Goal: Information Seeking & Learning: Learn about a topic

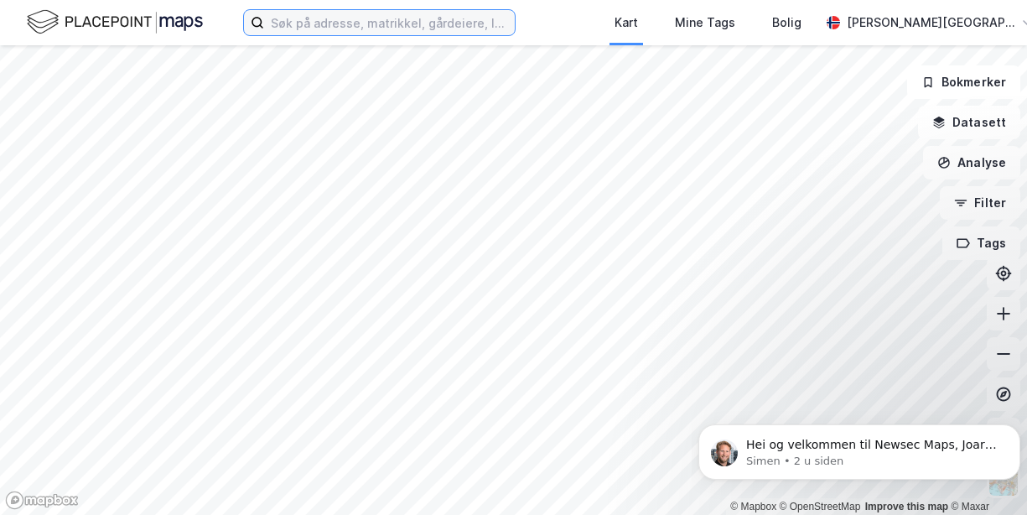
click at [482, 27] on input at bounding box center [389, 22] width 251 height 25
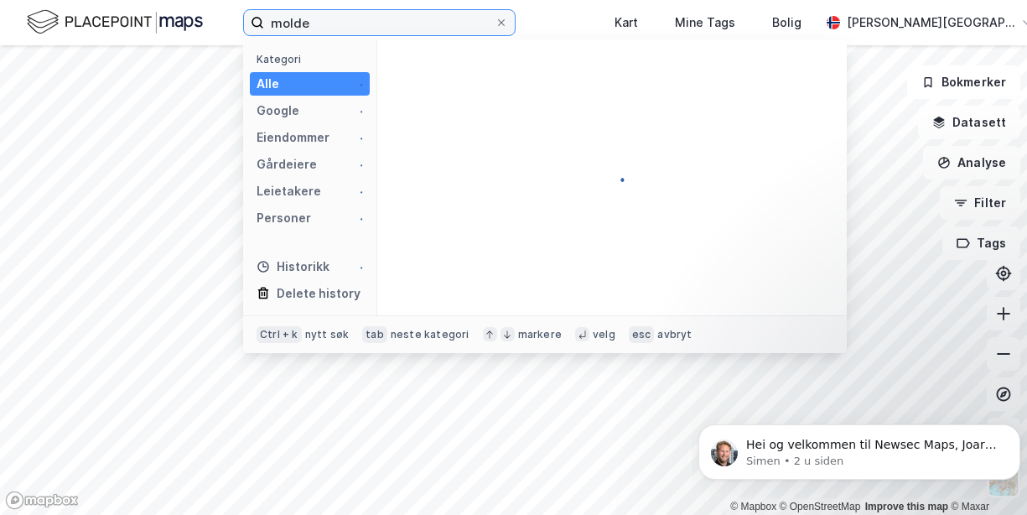
type input "molde"
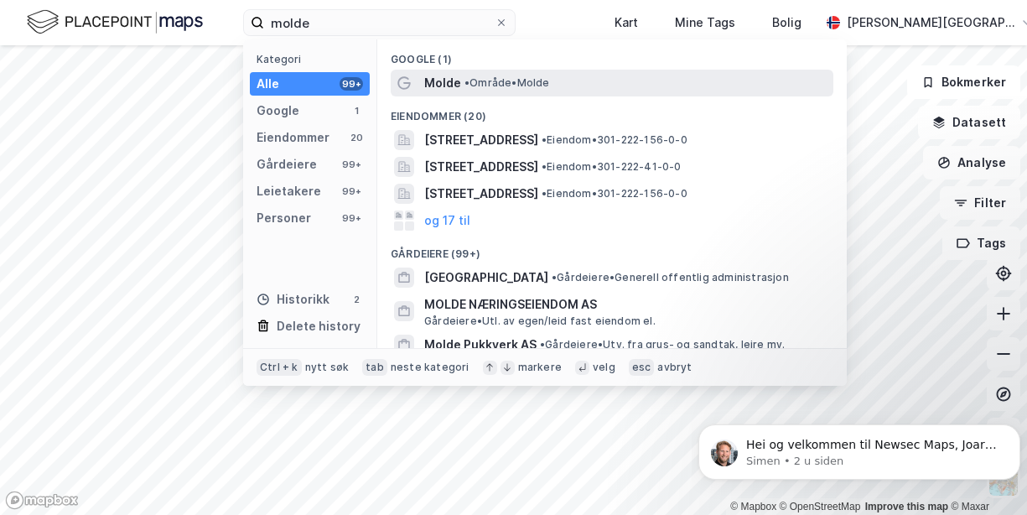
click at [462, 82] on div "Molde • Område • [GEOGRAPHIC_DATA]" at bounding box center [627, 83] width 406 height 20
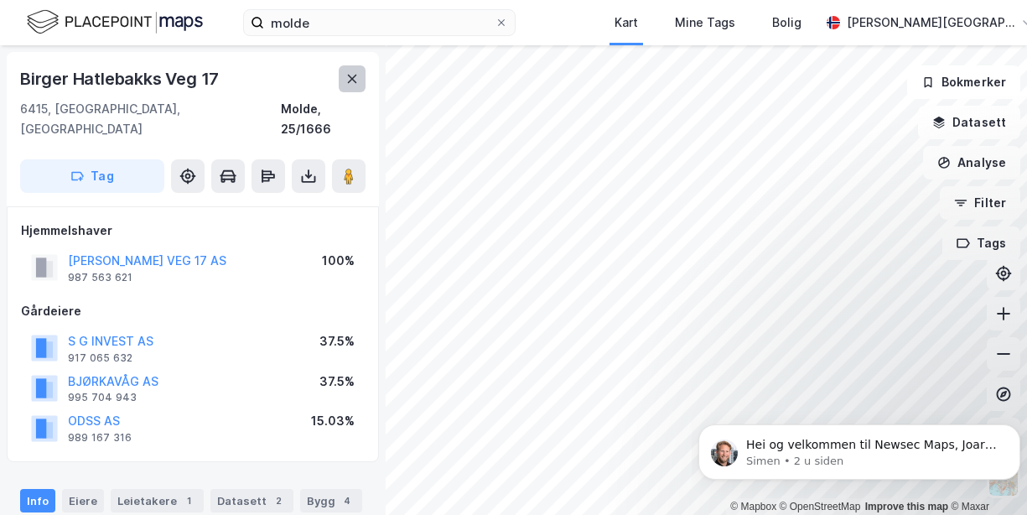
click at [352, 85] on button at bounding box center [352, 78] width 27 height 27
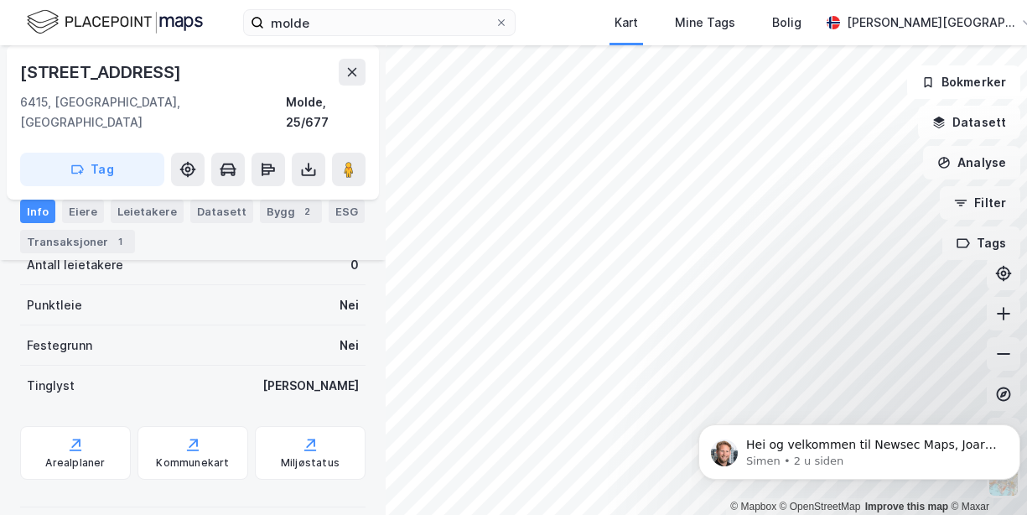
scroll to position [412, 0]
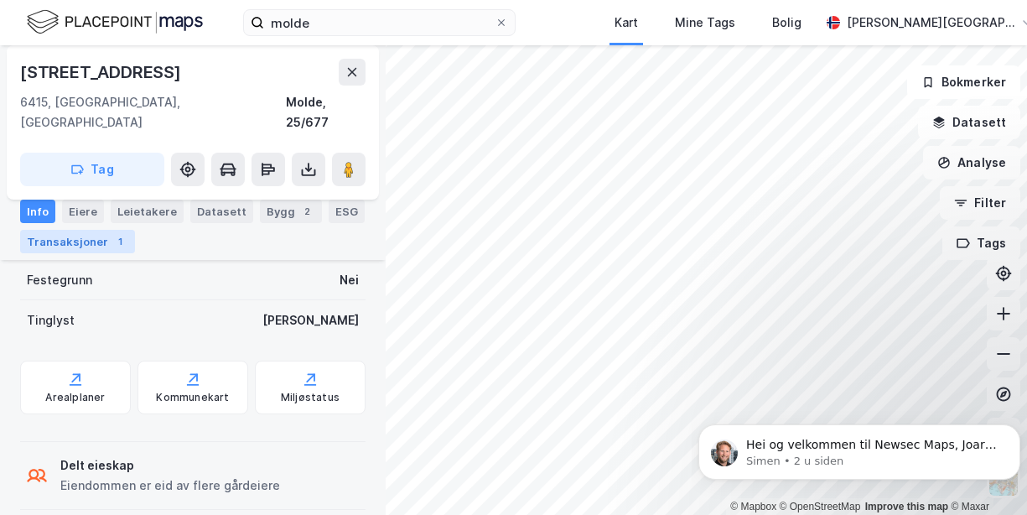
click at [90, 243] on div "Transaksjoner 1" at bounding box center [77, 241] width 115 height 23
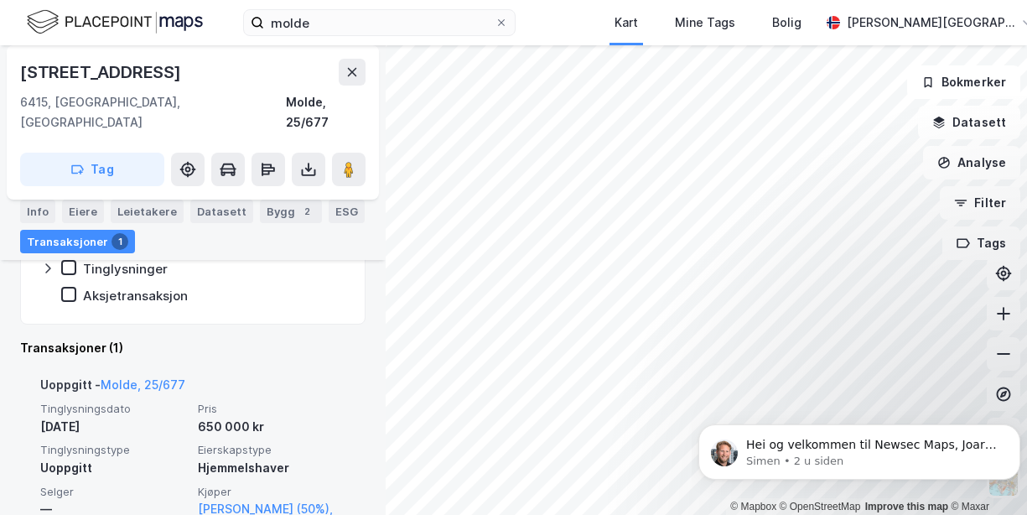
scroll to position [434, 0]
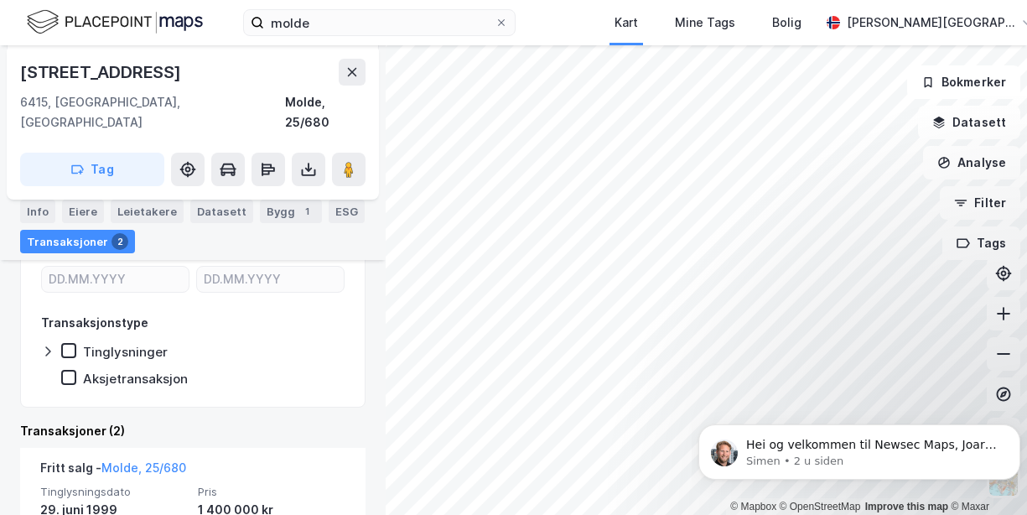
scroll to position [169, 0]
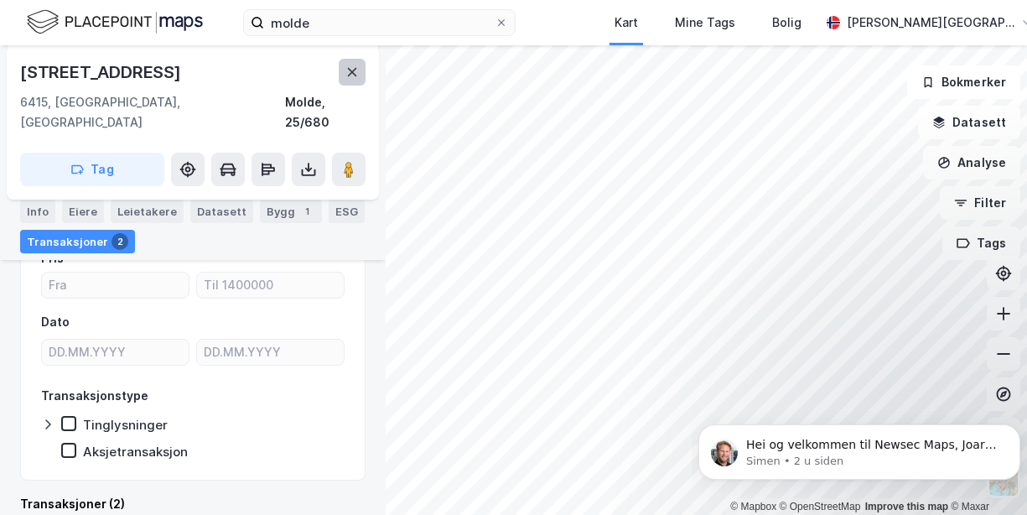
click at [349, 76] on icon at bounding box center [351, 71] width 13 height 13
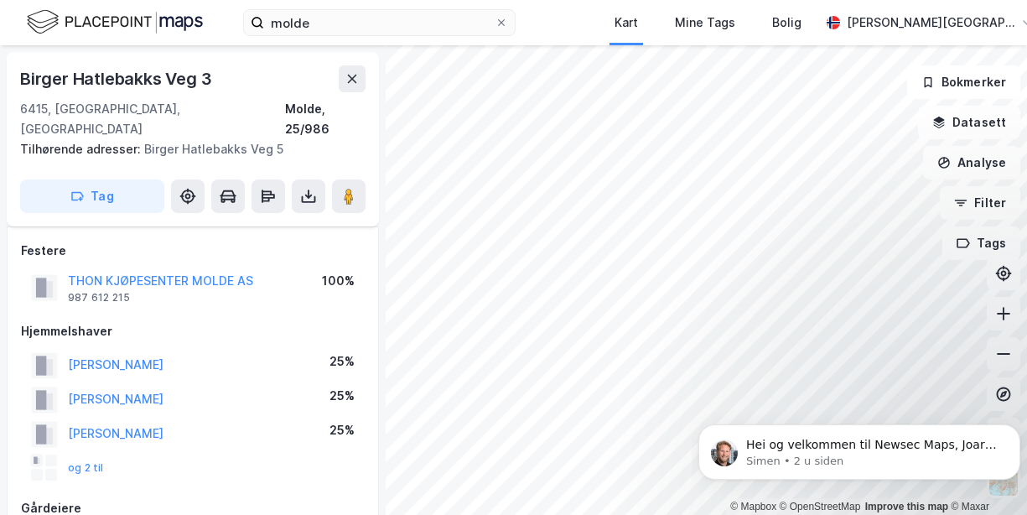
scroll to position [169, 0]
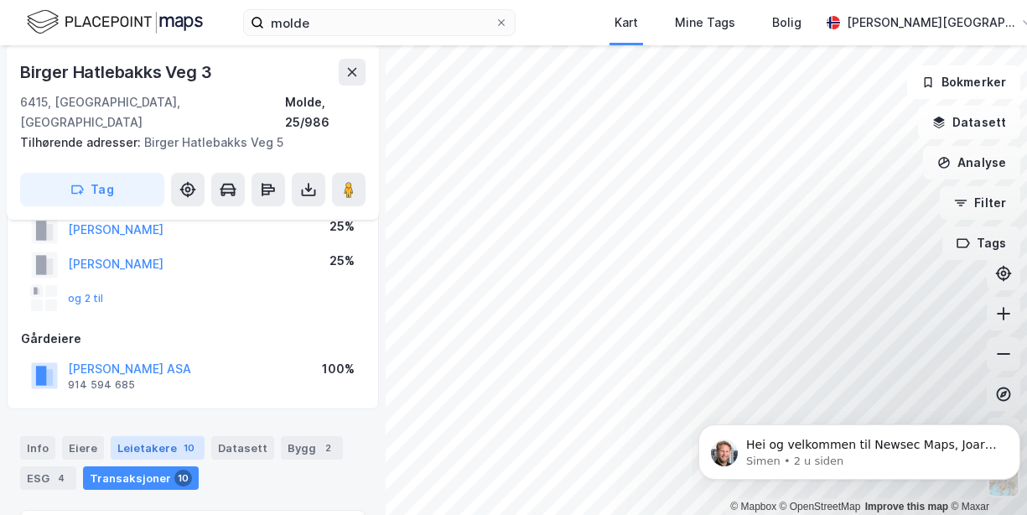
click at [158, 436] on div "Leietakere 10" at bounding box center [158, 447] width 94 height 23
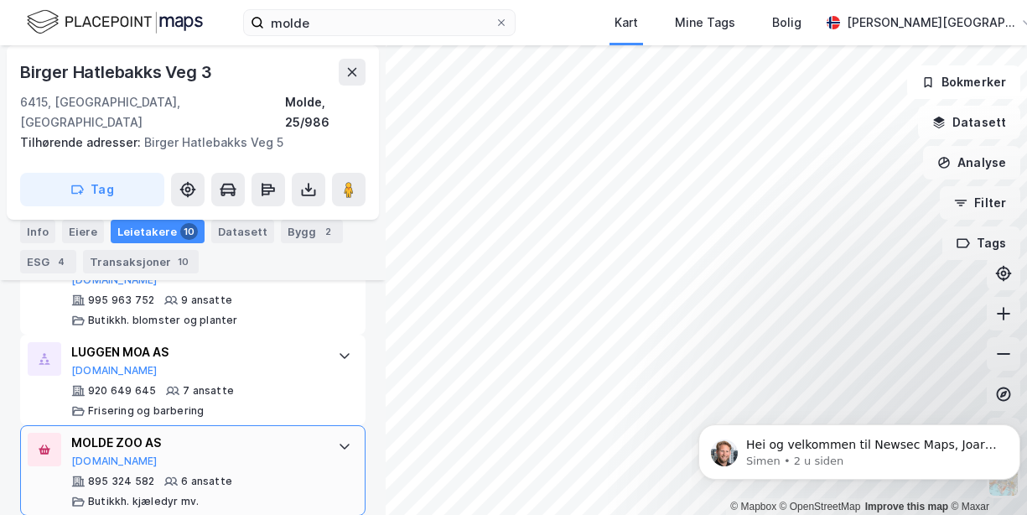
scroll to position [1292, 0]
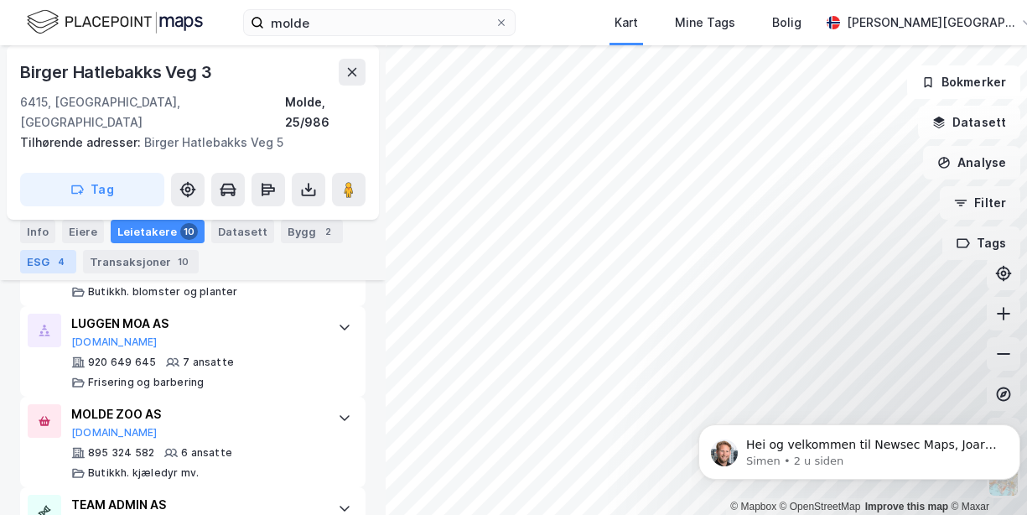
click at [46, 261] on div "ESG 4" at bounding box center [48, 261] width 56 height 23
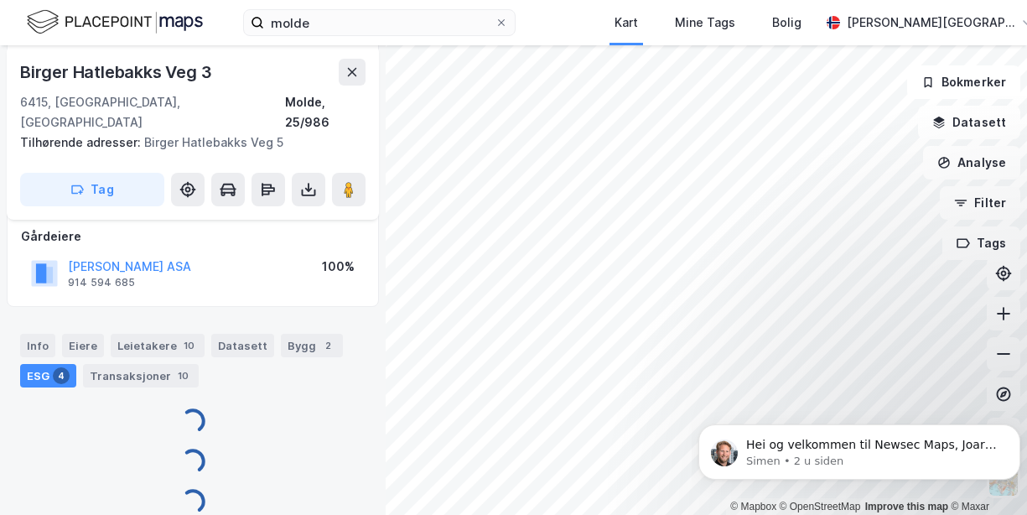
scroll to position [1292, 0]
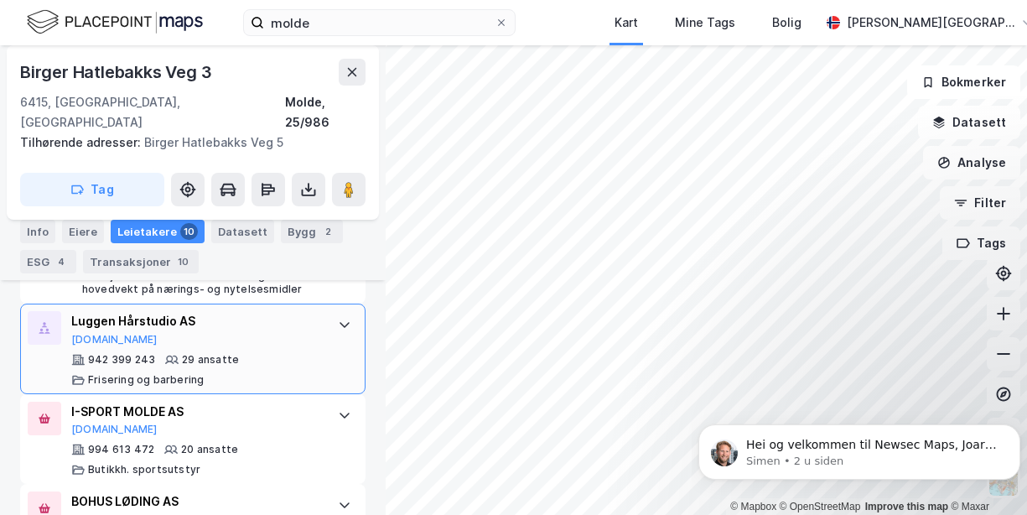
scroll to position [739, 0]
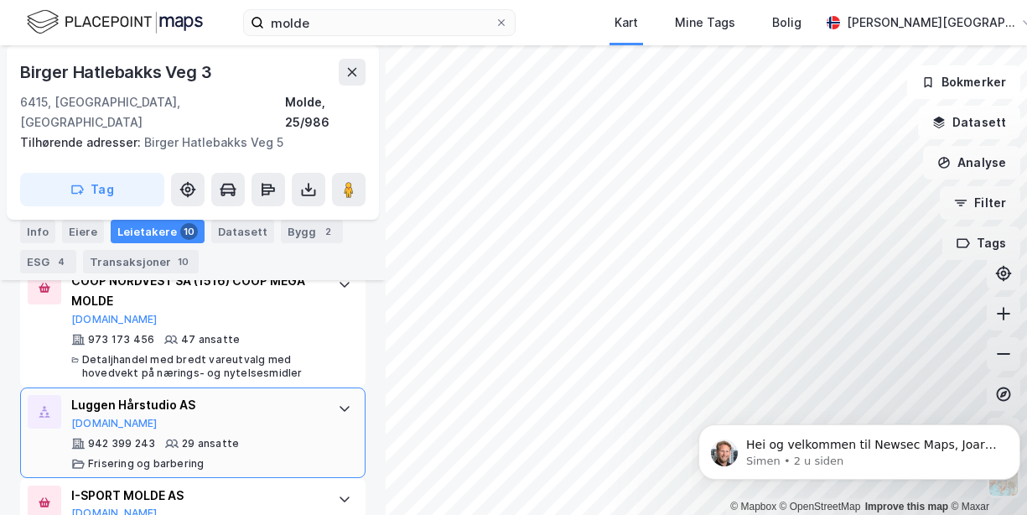
click at [119, 395] on div "Luggen Hårstudio AS" at bounding box center [196, 405] width 250 height 20
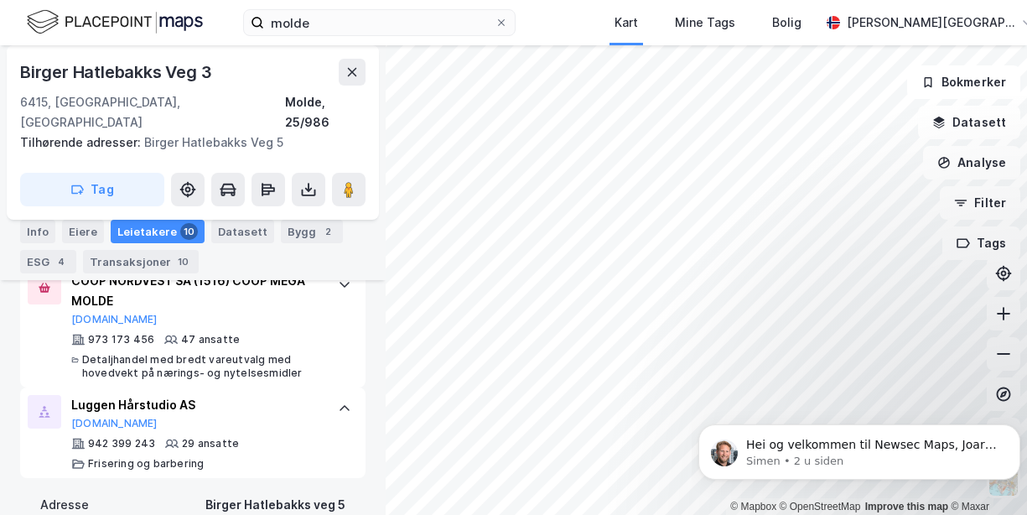
scroll to position [823, 0]
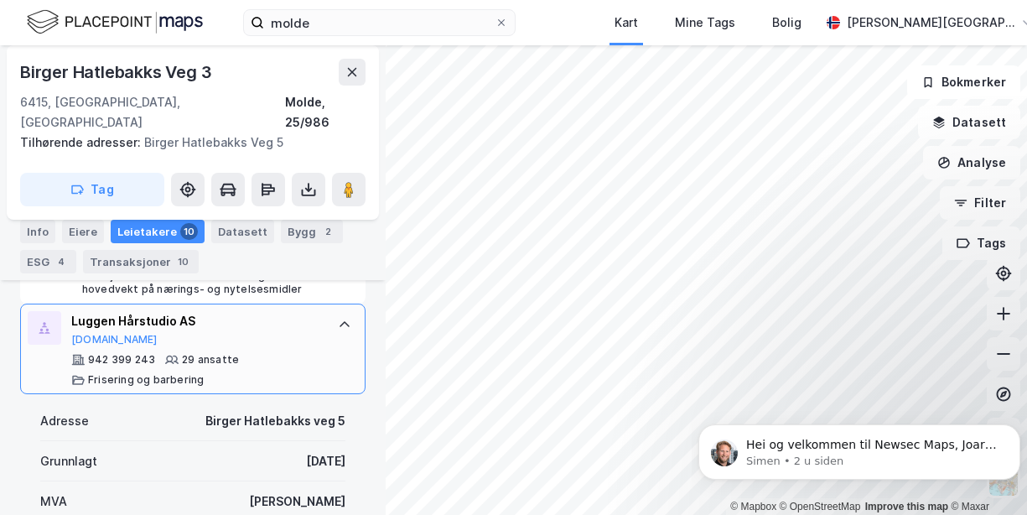
click at [204, 353] on div "29 ansatte" at bounding box center [210, 359] width 57 height 13
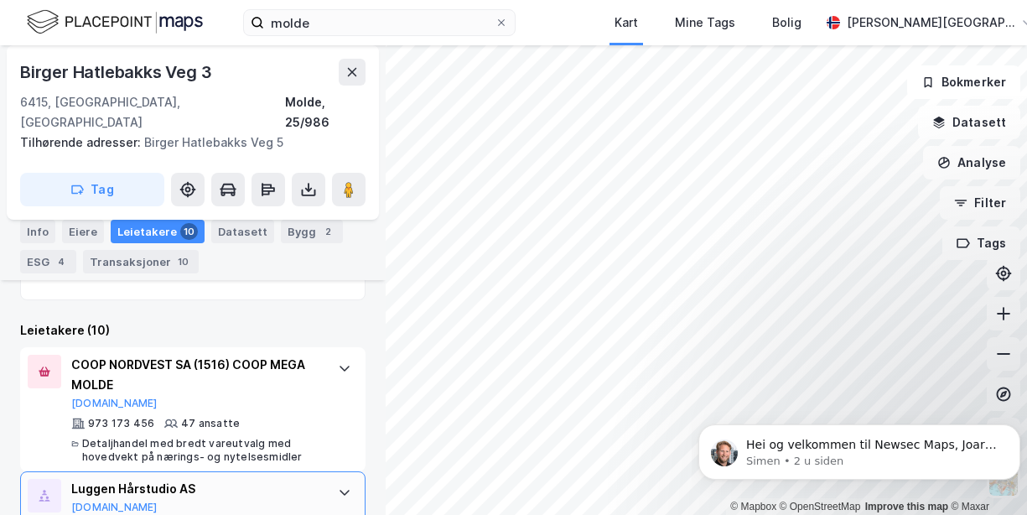
scroll to position [739, 0]
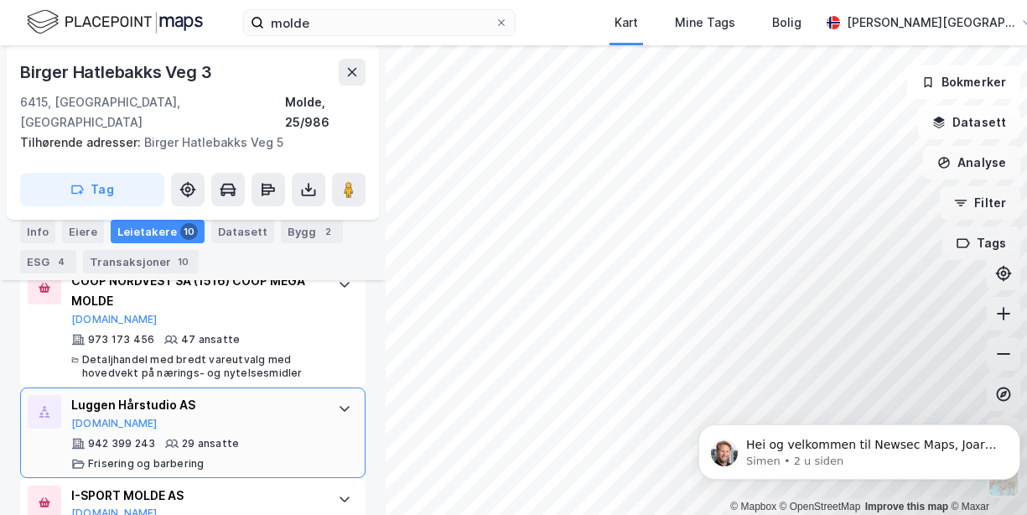
click at [204, 437] on div "29 ansatte" at bounding box center [210, 443] width 57 height 13
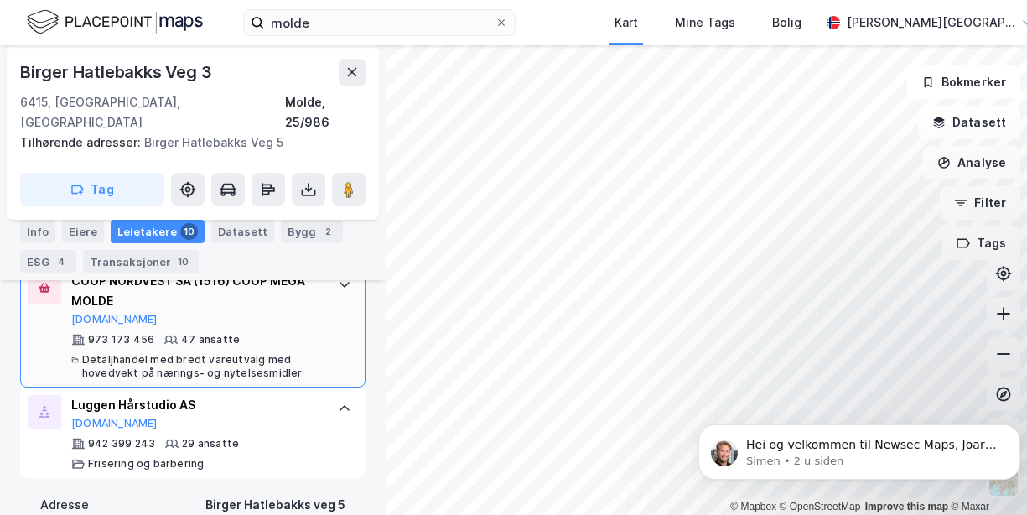
scroll to position [655, 0]
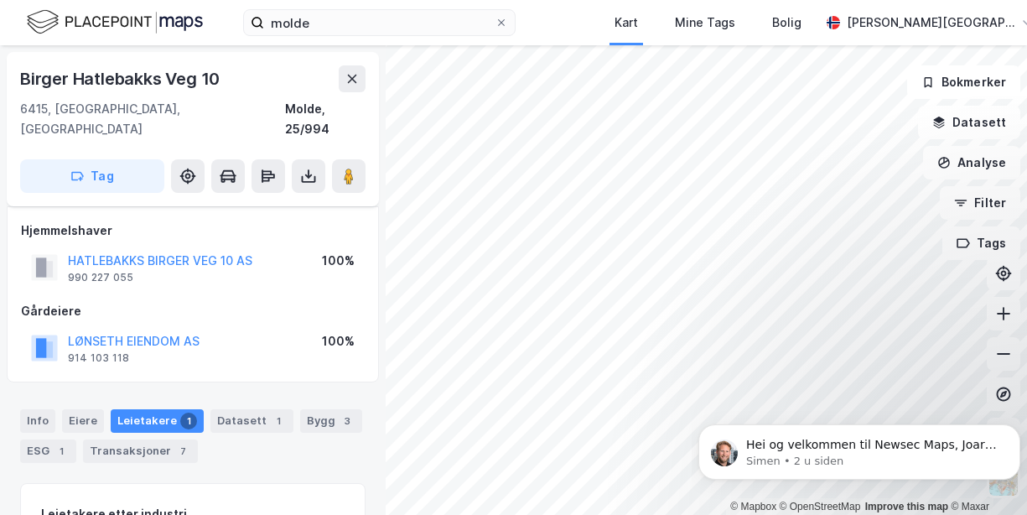
scroll to position [217, 0]
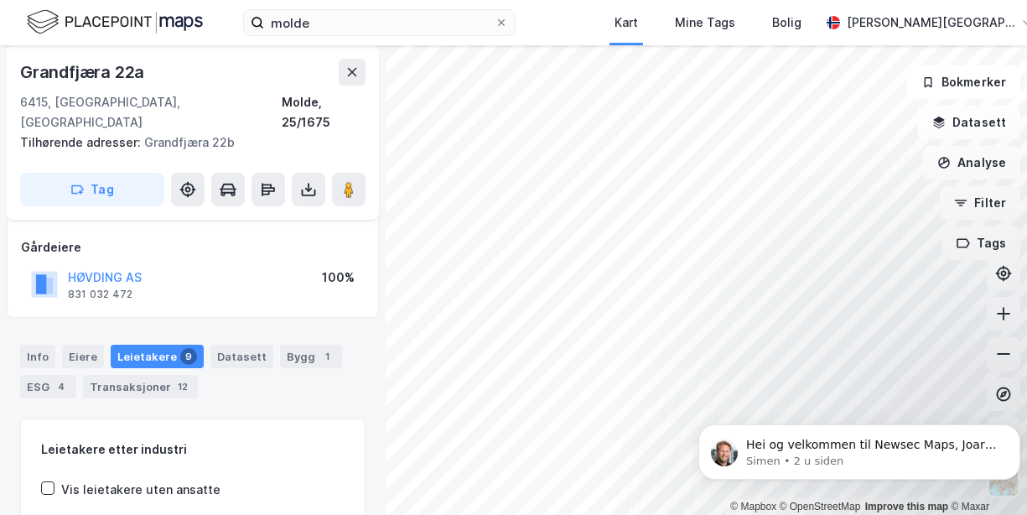
scroll to position [168, 0]
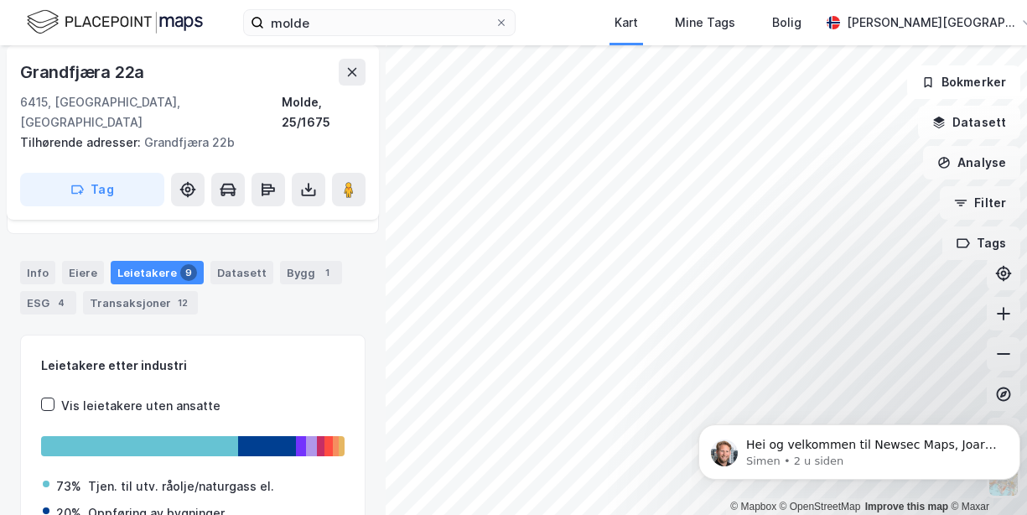
click at [156, 261] on div "Leietakere 9" at bounding box center [157, 272] width 93 height 23
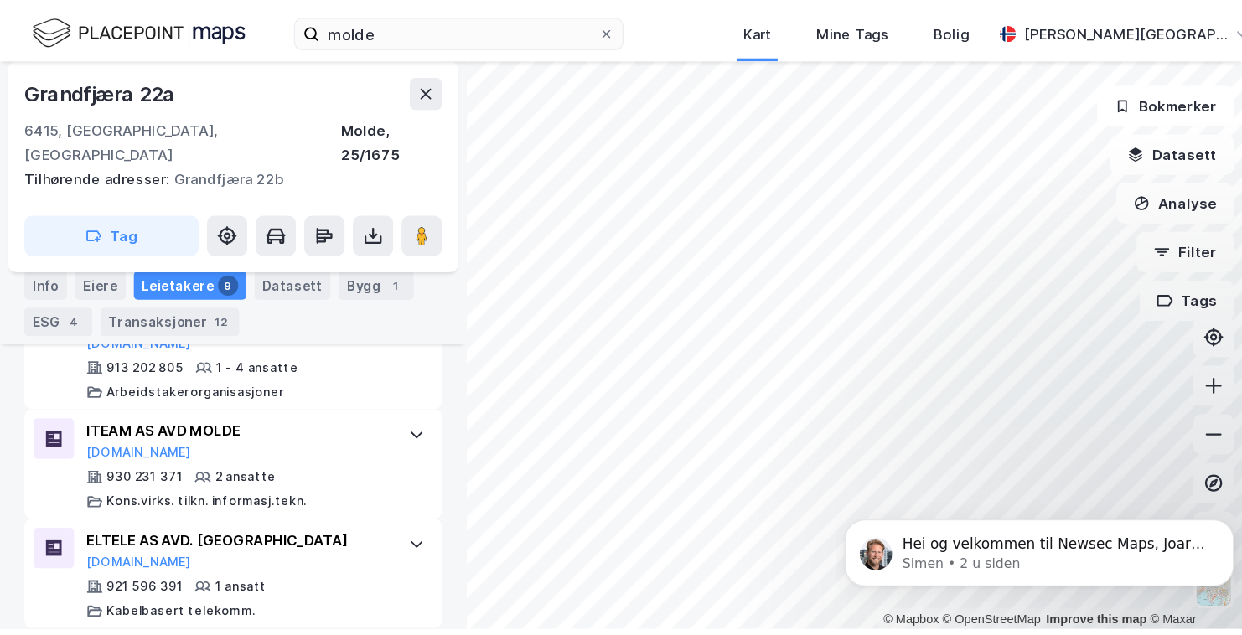
scroll to position [1018, 0]
